Goal: Navigation & Orientation: Understand site structure

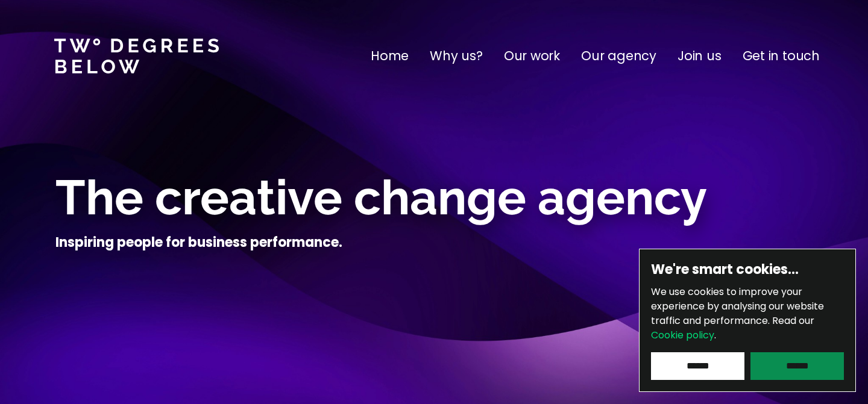
click at [779, 363] on input "******" at bounding box center [796, 366] width 93 height 28
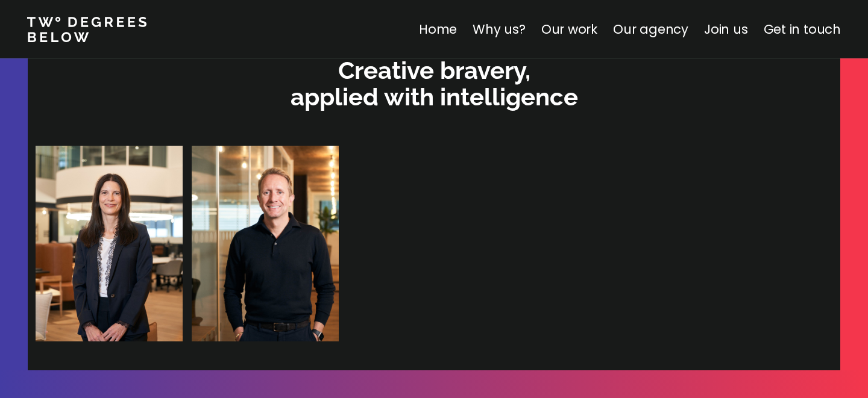
scroll to position [2562, 0]
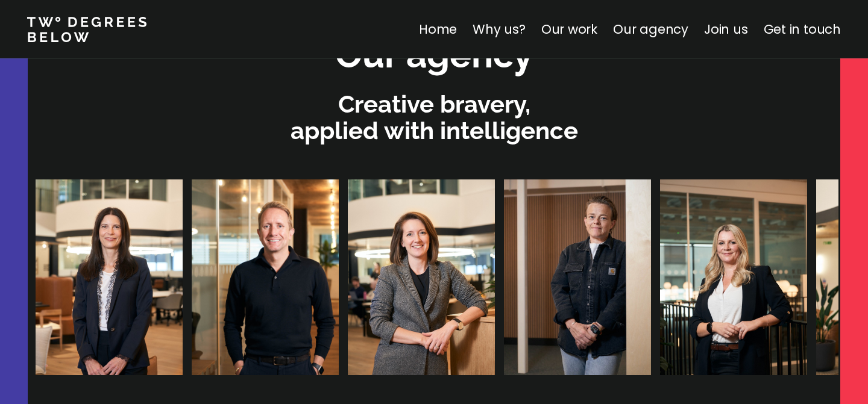
click at [660, 347] on div at bounding box center [811, 278] width 1551 height 196
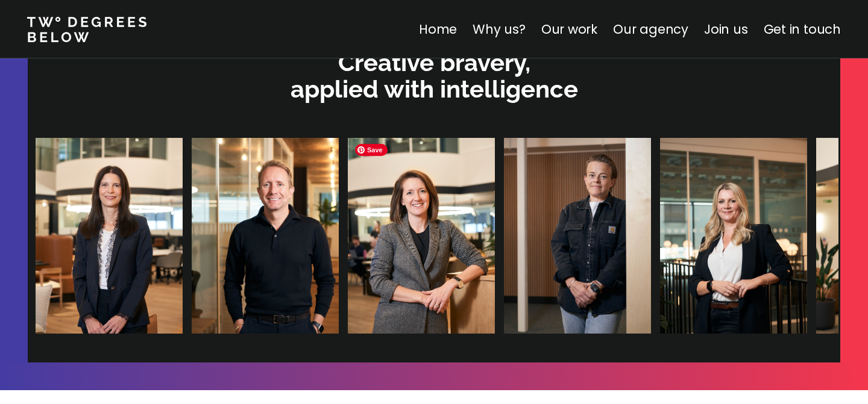
scroll to position [2605, 0]
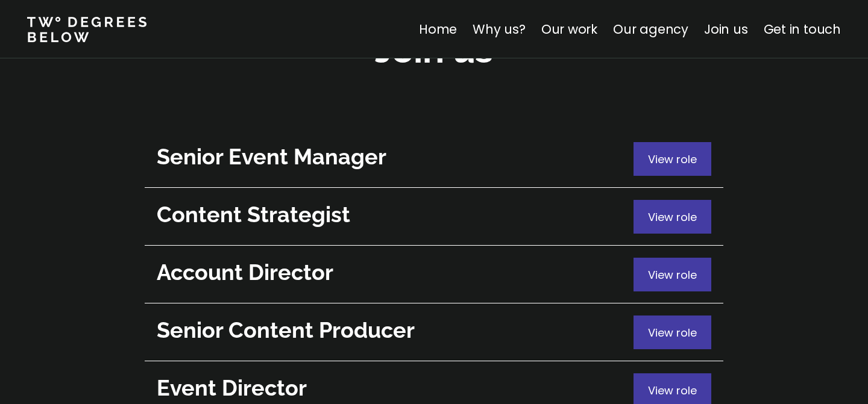
scroll to position [4418, 0]
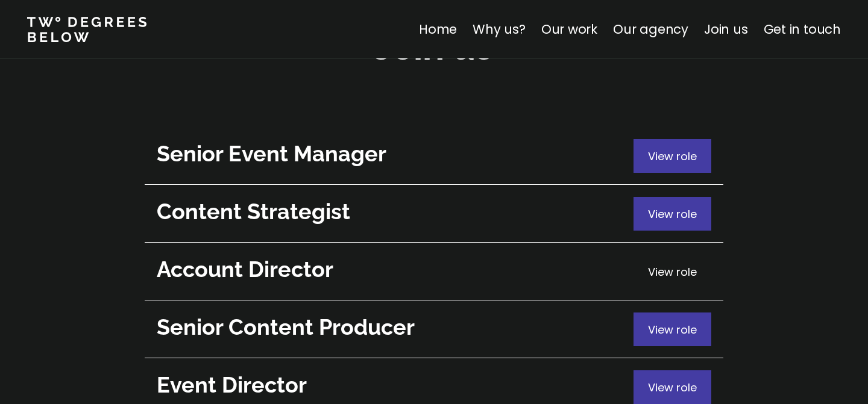
click at [662, 264] on span "View role" at bounding box center [672, 271] width 49 height 15
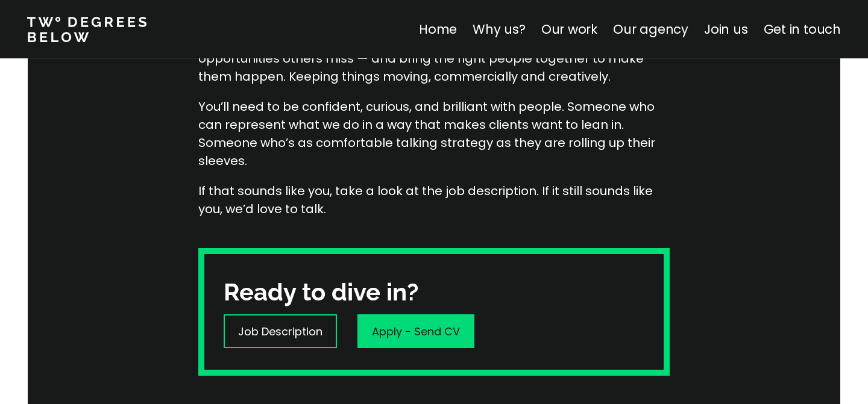
scroll to position [452, 0]
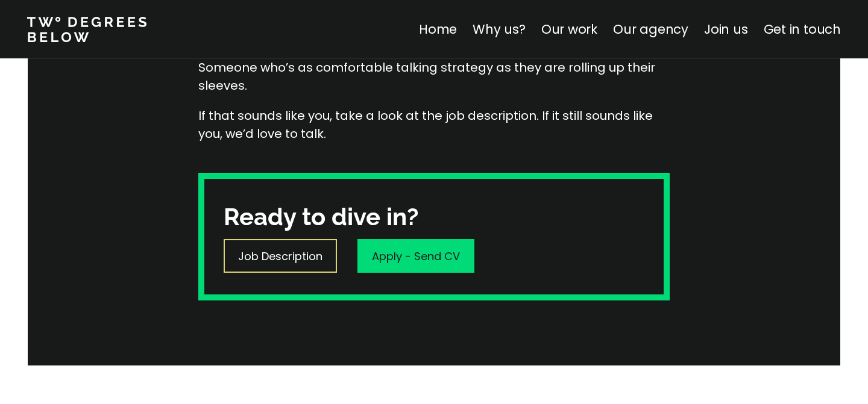
click at [289, 263] on p "Job Description" at bounding box center [280, 256] width 84 height 16
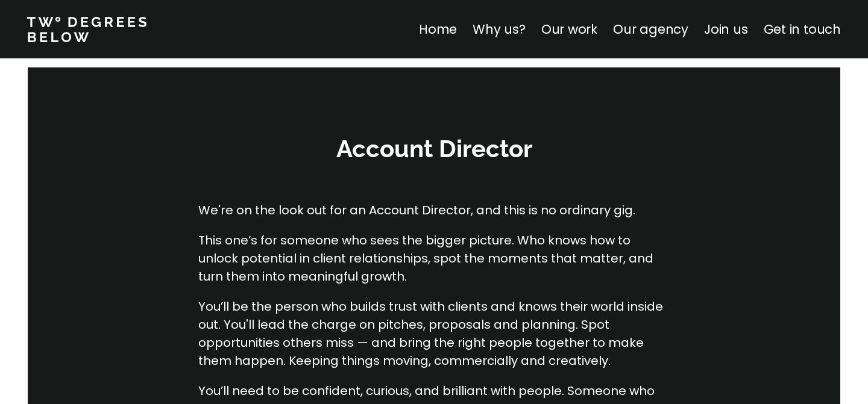
scroll to position [0, 0]
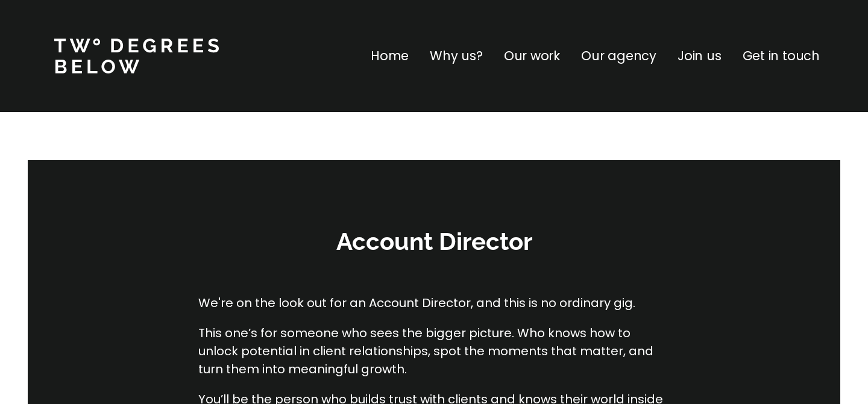
click at [392, 63] on p "Home" at bounding box center [390, 55] width 38 height 19
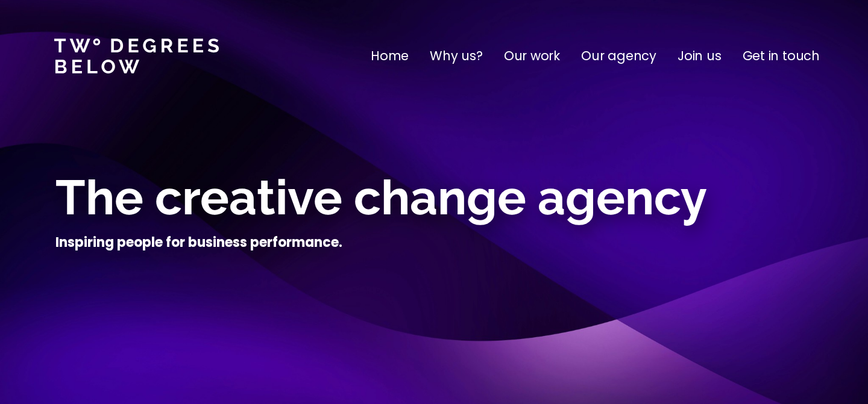
click at [463, 54] on p "Why us?" at bounding box center [456, 55] width 53 height 19
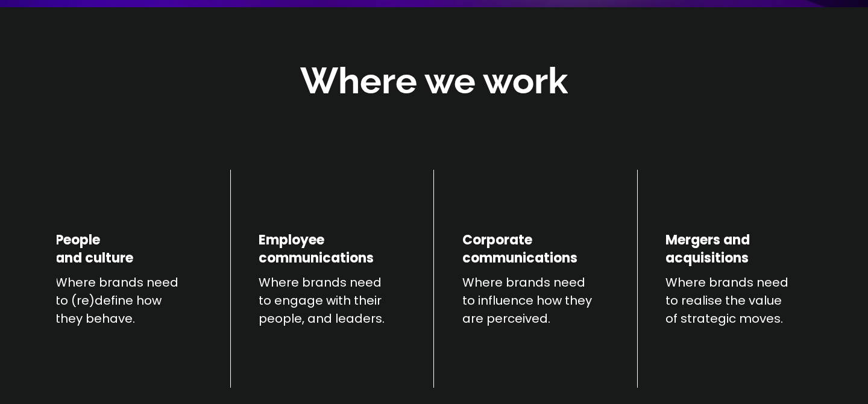
scroll to position [422, 0]
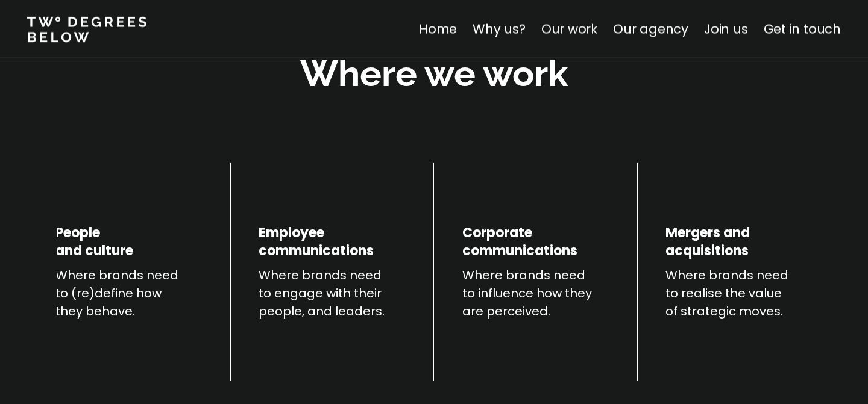
click at [569, 30] on link "Our work" at bounding box center [569, 28] width 56 height 17
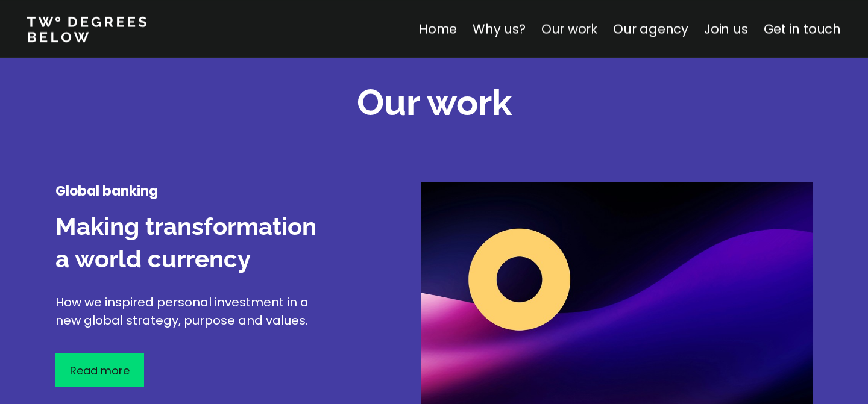
scroll to position [1412, 0]
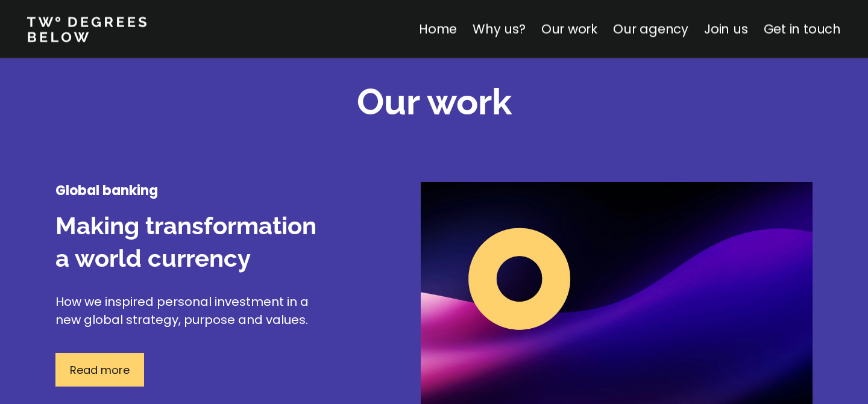
click at [105, 378] on p "Read more" at bounding box center [100, 370] width 60 height 16
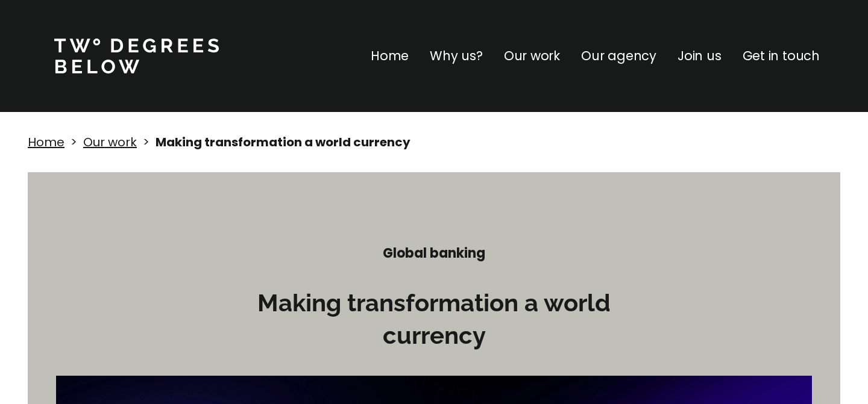
click at [633, 61] on p "Our agency" at bounding box center [618, 55] width 75 height 19
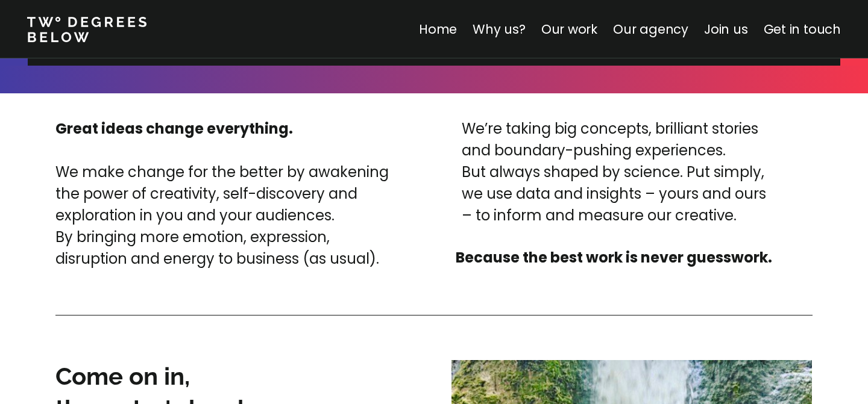
scroll to position [2955, 0]
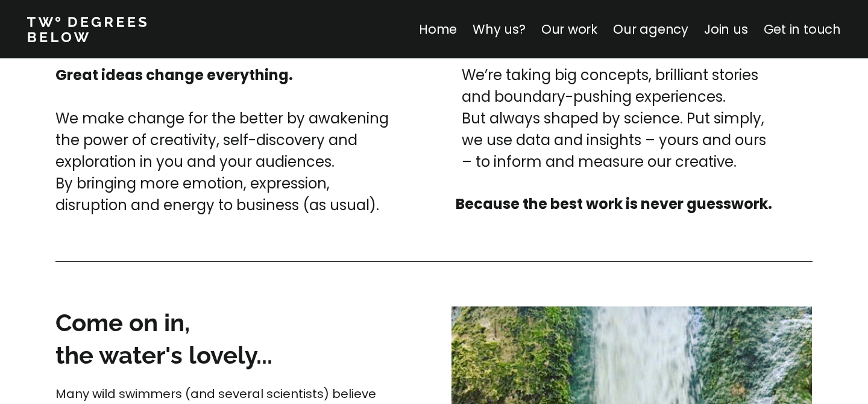
click at [780, 36] on link "Get in touch" at bounding box center [801, 28] width 77 height 17
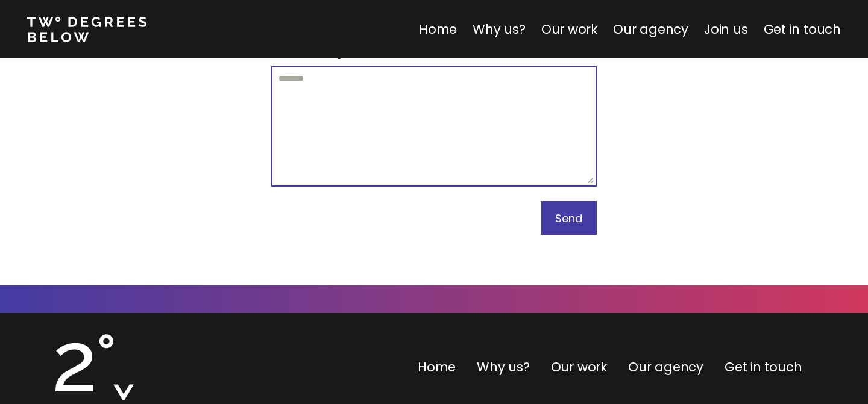
scroll to position [5411, 0]
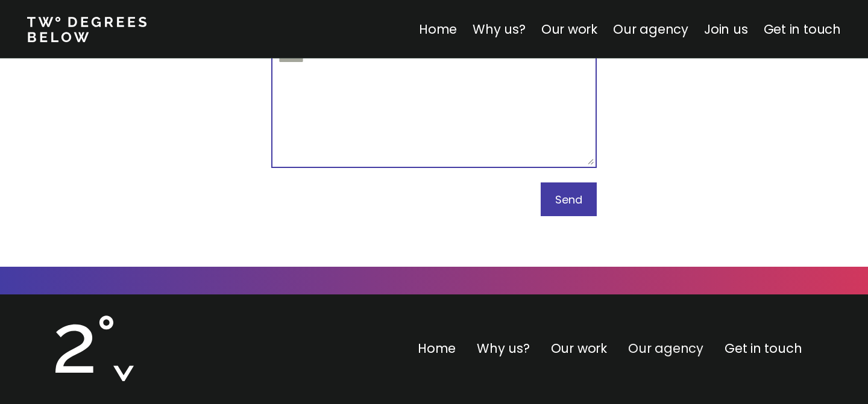
click at [653, 340] on link "Our agency" at bounding box center [665, 348] width 75 height 17
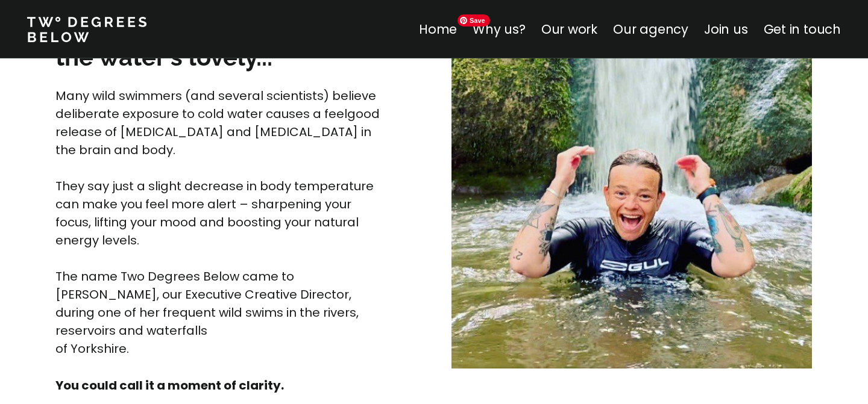
scroll to position [3253, 0]
